Goal: Information Seeking & Learning: Find specific page/section

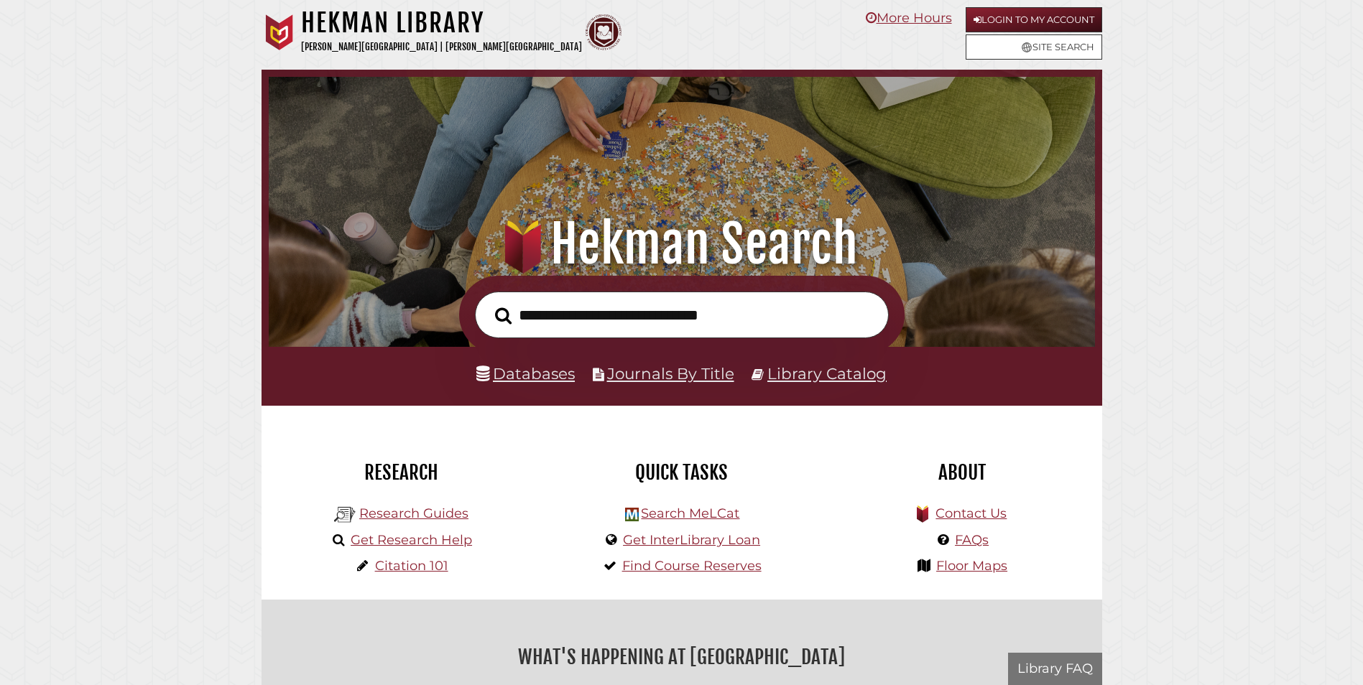
scroll to position [273, 819]
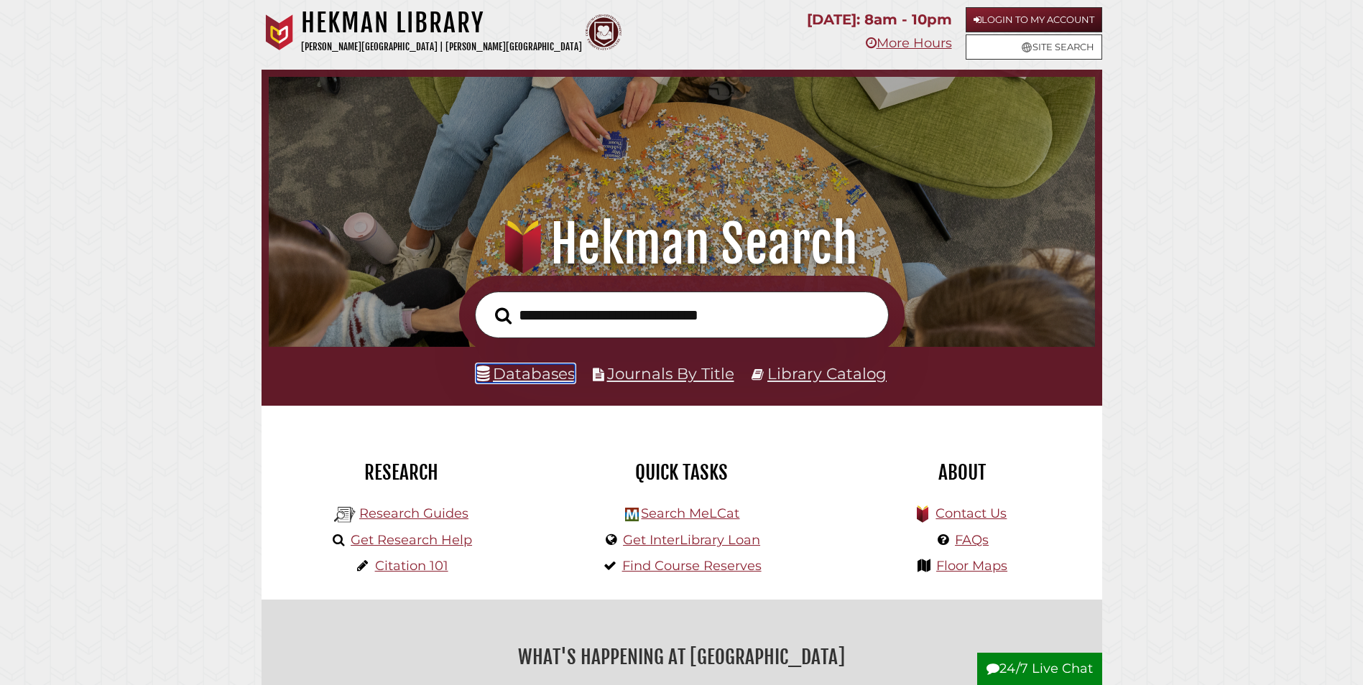
click at [560, 377] on link "Databases" at bounding box center [525, 373] width 98 height 19
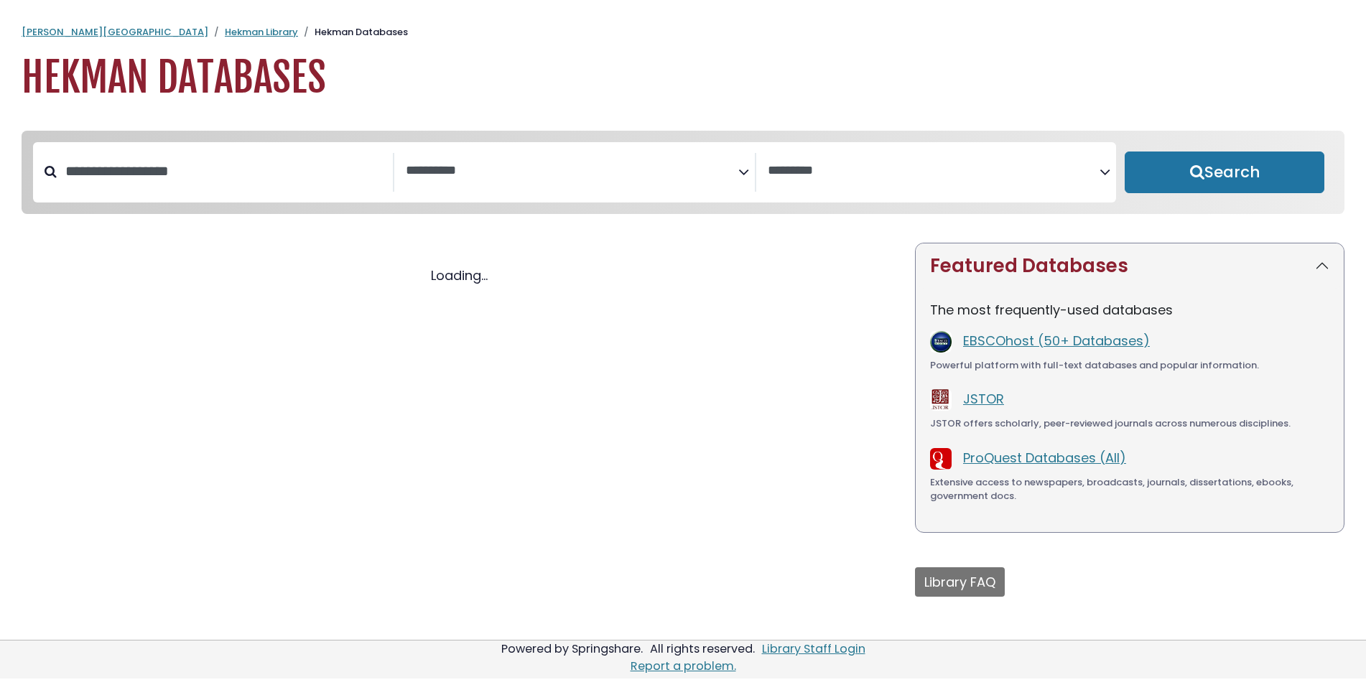
select select "Database Subject Filter"
select select "Database Vendors Filter"
select select "Database Subject Filter"
select select "Database Vendors Filter"
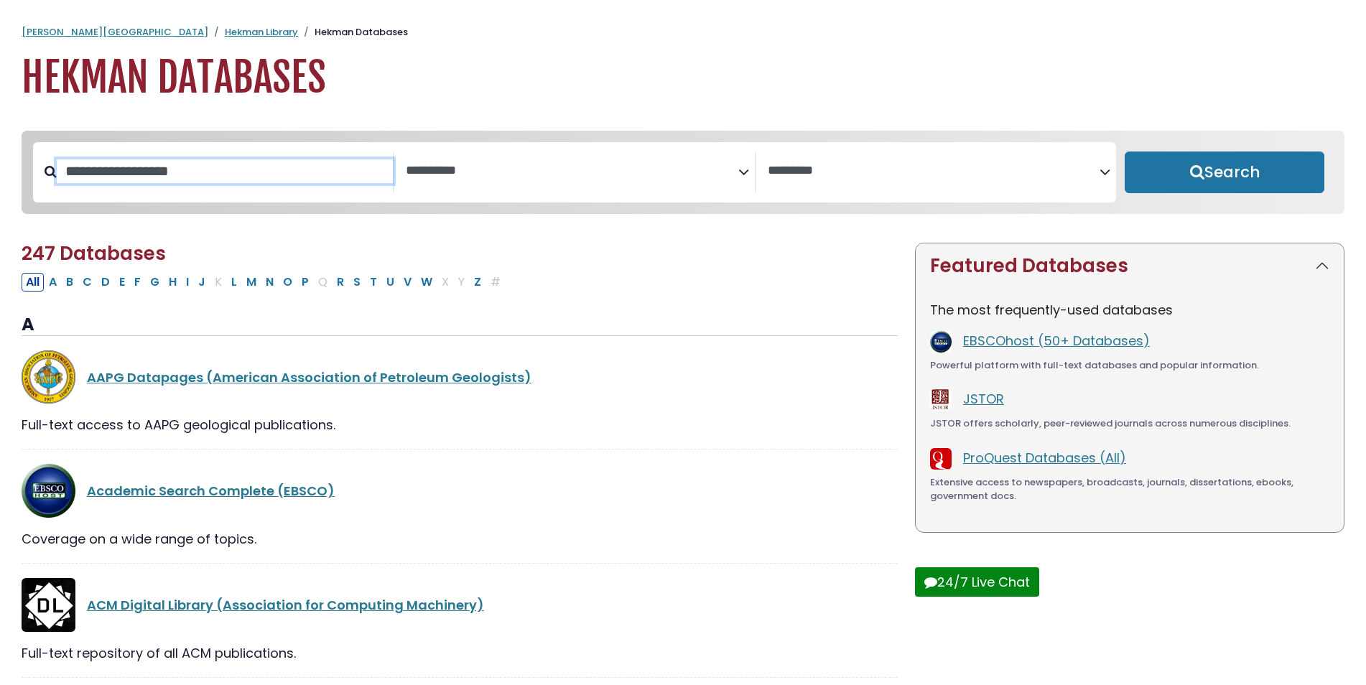
click at [228, 177] on input "Search database by title or keyword" at bounding box center [225, 171] width 336 height 24
type input "****"
click at [1125, 152] on button "Search" at bounding box center [1225, 173] width 200 height 42
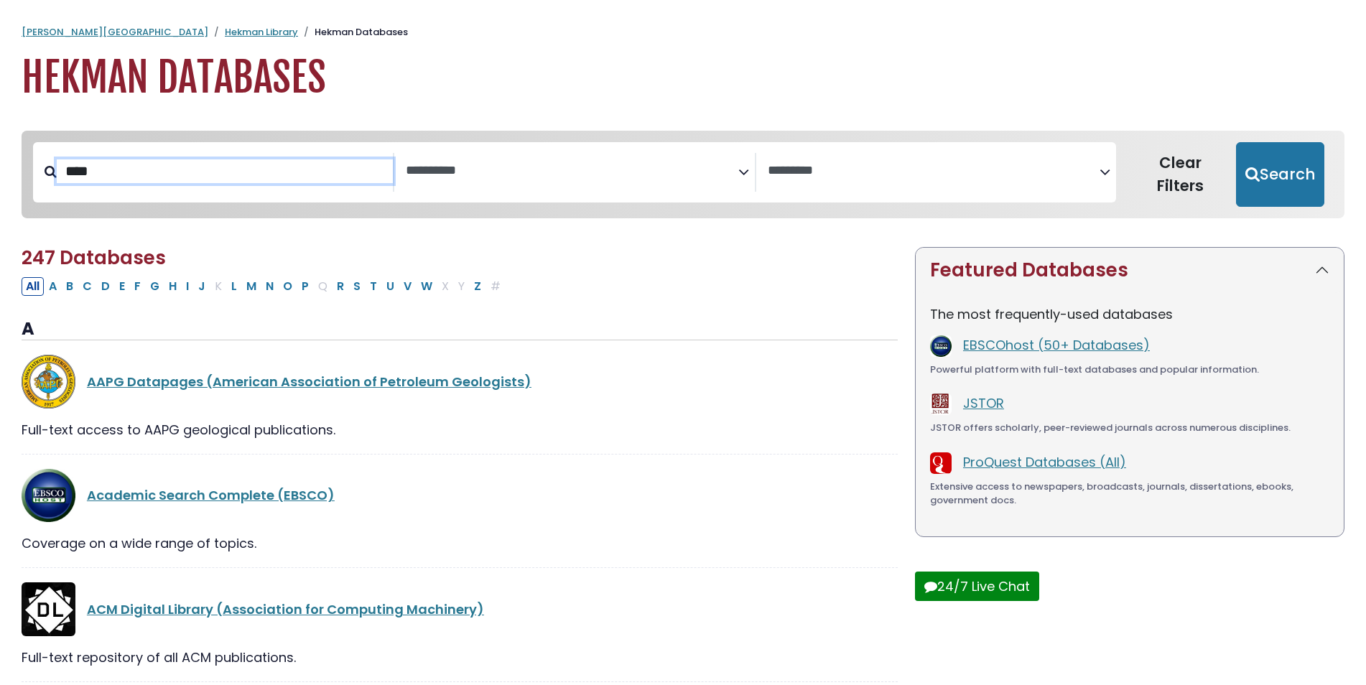
select select "Database Subject Filter"
select select "Database Vendors Filter"
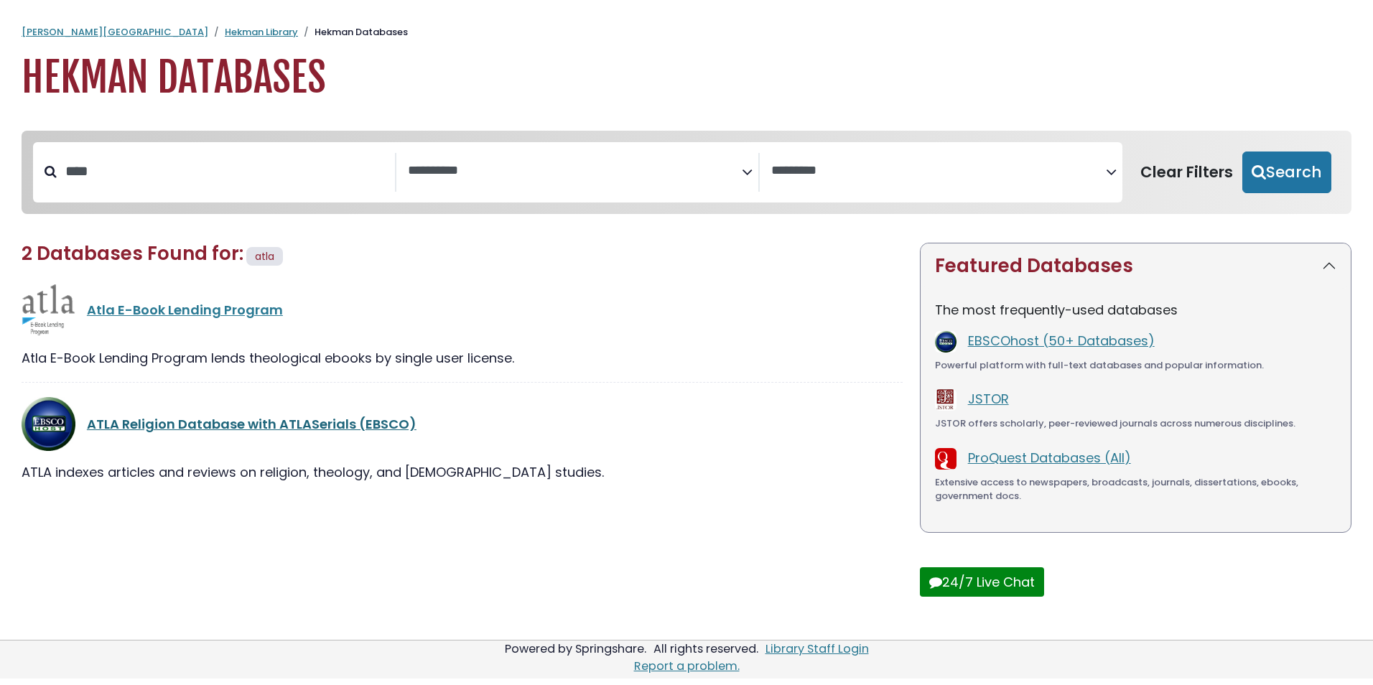
click at [212, 432] on link "ATLA Religion Database with ATLASerials (EBSCO)" at bounding box center [252, 424] width 330 height 18
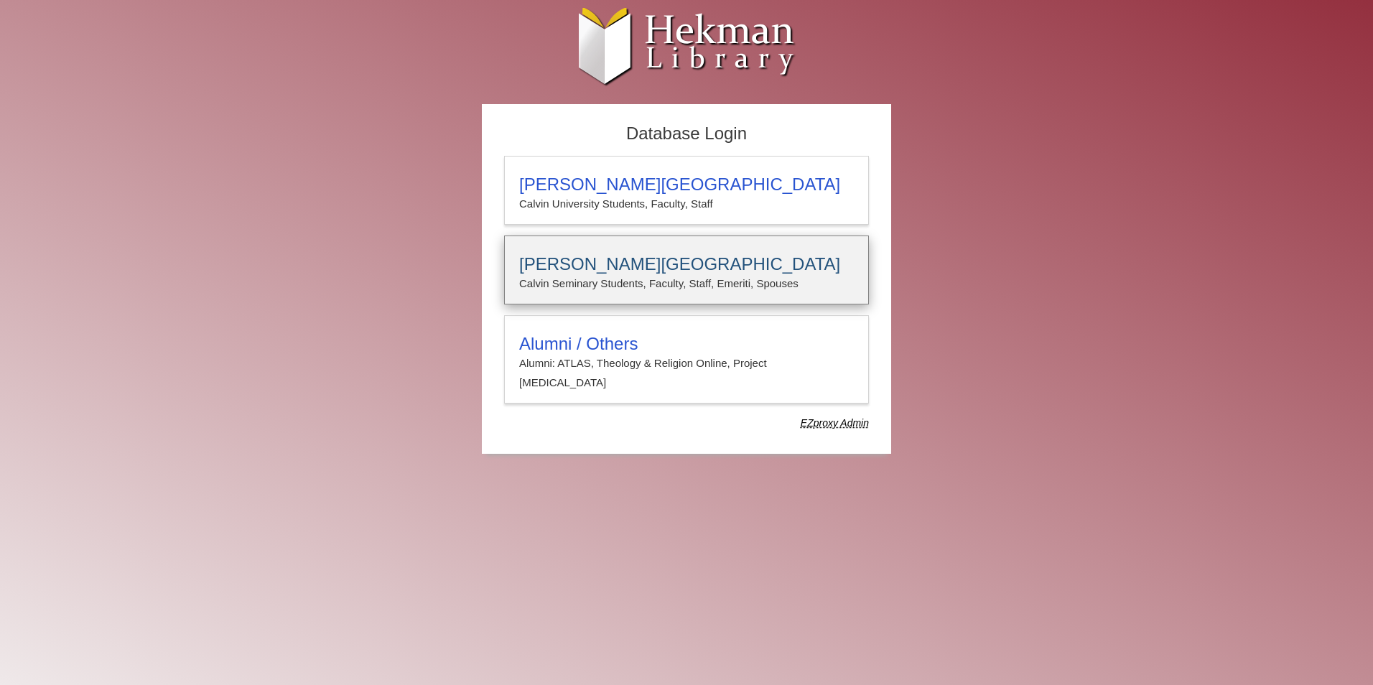
type input "**********"
click at [649, 259] on h3 "Calvin Theological Seminary" at bounding box center [686, 264] width 335 height 20
